Goal: Task Accomplishment & Management: Manage account settings

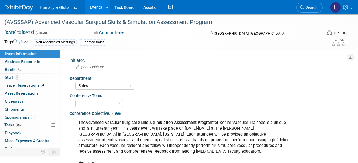
select select "Sales"
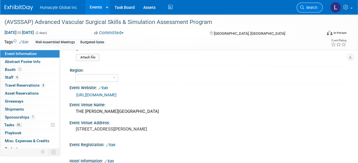
click at [309, 7] on span "Search" at bounding box center [310, 7] width 13 height 4
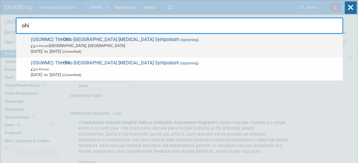
type input "ohi"
click at [93, 43] on span "In-Person Columbus, OH" at bounding box center [185, 46] width 309 height 6
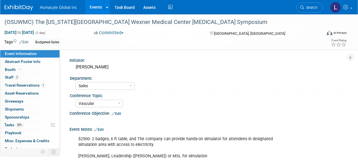
select select "Sales"
select select "Vascular"
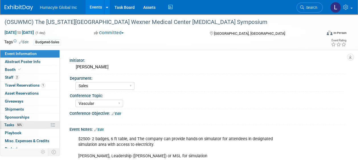
click at [13, 123] on span "Tasks 50%" at bounding box center [13, 125] width 19 height 5
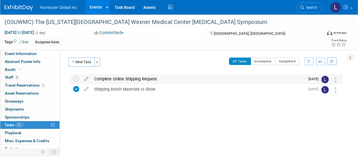
click at [103, 79] on div "Complete Online Shipping Request" at bounding box center [198, 79] width 214 height 10
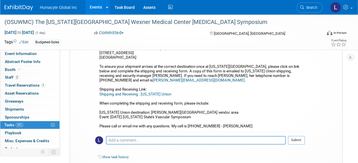
scroll to position [126, 0]
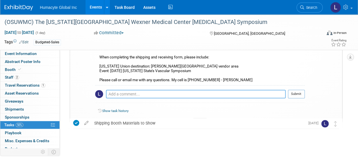
click at [127, 90] on textarea at bounding box center [196, 94] width 180 height 9
type textarea "f"
type textarea "Order # 94977 (P&O)"
click at [297, 90] on button "Submit" at bounding box center [296, 94] width 17 height 9
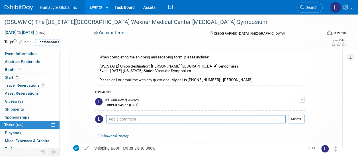
click at [199, 145] on icon at bounding box center [200, 146] width 2 height 3
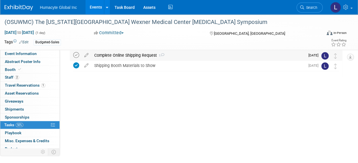
click at [77, 55] on icon at bounding box center [76, 55] width 6 height 6
